Goal: Information Seeking & Learning: Learn about a topic

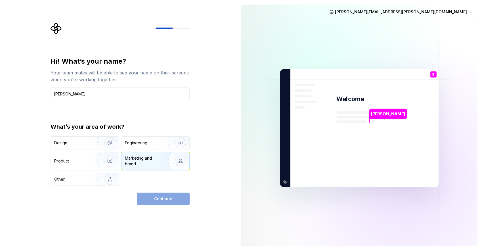
type input "[PERSON_NAME]"
click at [136, 160] on div "Marketing and brand" at bounding box center [144, 160] width 38 height 11
click at [164, 199] on span "Continue" at bounding box center [163, 199] width 18 height 6
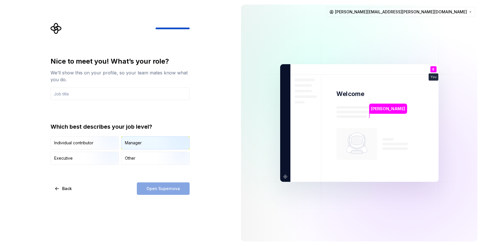
click at [177, 142] on img "button" at bounding box center [176, 150] width 36 height 38
click at [165, 157] on img "button" at bounding box center [176, 165] width 36 height 38
click at [169, 139] on img "button" at bounding box center [176, 150] width 36 height 38
click at [105, 140] on img "button" at bounding box center [105, 150] width 36 height 38
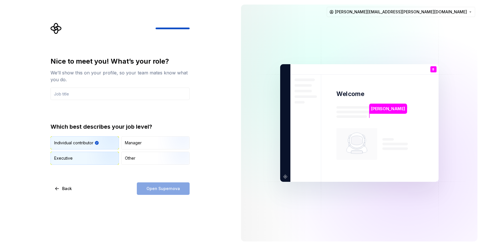
click at [105, 152] on img "button" at bounding box center [105, 165] width 36 height 38
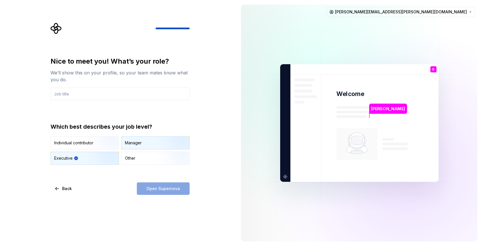
click at [140, 141] on div "Manager" at bounding box center [133, 143] width 17 height 6
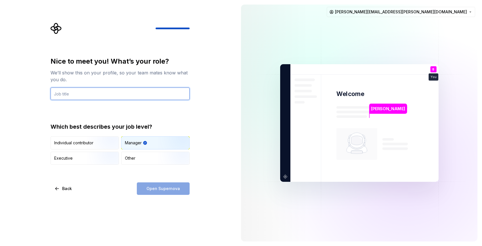
click at [97, 96] on input "text" at bounding box center [120, 93] width 139 height 12
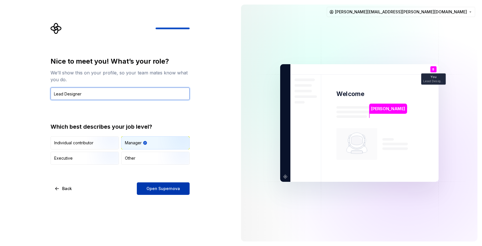
type input "Lead Designer"
click at [155, 187] on span "Open Supernova" at bounding box center [164, 189] width 34 height 6
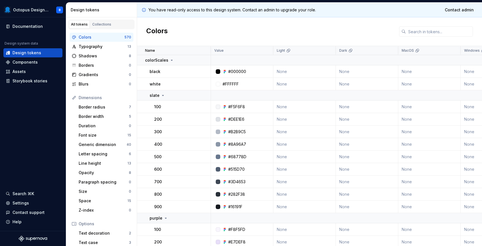
scroll to position [7, 0]
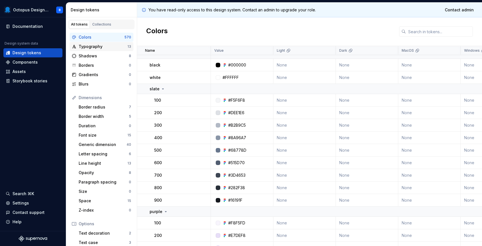
click at [99, 45] on div "Typography" at bounding box center [103, 47] width 49 height 6
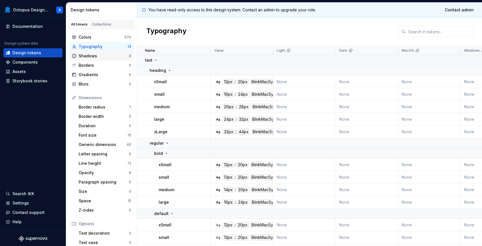
click at [92, 58] on div "Shadows" at bounding box center [104, 56] width 50 height 6
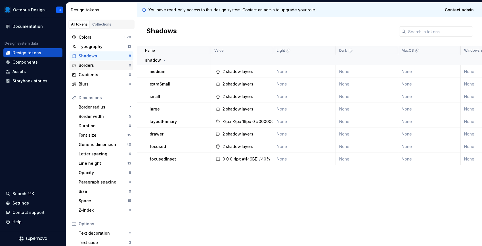
click at [92, 65] on div "Borders" at bounding box center [104, 65] width 50 height 6
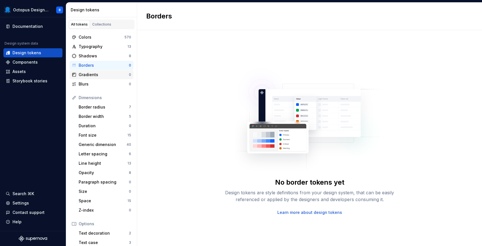
click at [92, 74] on div "Gradients" at bounding box center [104, 75] width 50 height 6
click at [88, 85] on div "Blurs" at bounding box center [104, 84] width 50 height 6
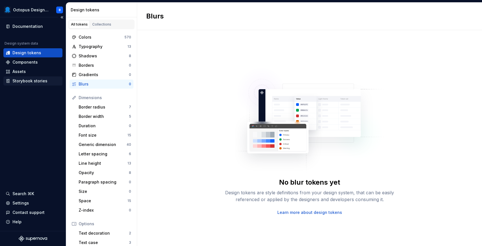
click at [33, 82] on div "Storybook stories" at bounding box center [29, 81] width 35 height 6
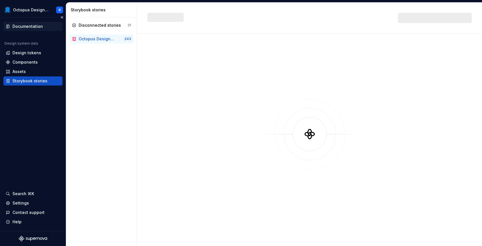
click at [30, 25] on div "Documentation" at bounding box center [27, 27] width 30 height 6
